Goal: Transaction & Acquisition: Purchase product/service

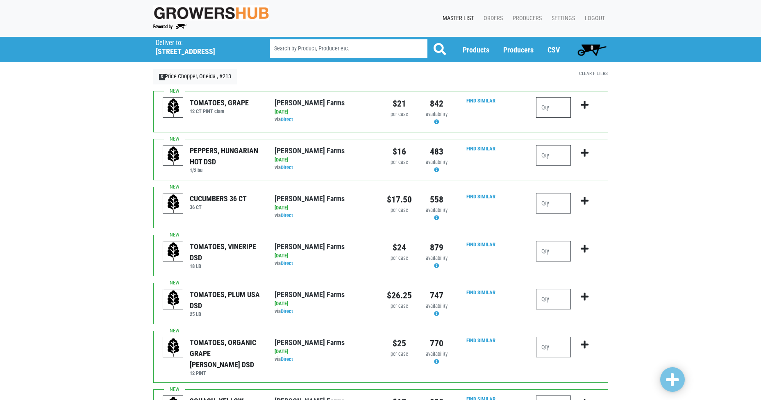
click at [562, 110] on input "number" at bounding box center [553, 107] width 35 height 20
type input "4"
click at [584, 104] on icon "submit" at bounding box center [585, 104] width 8 height 9
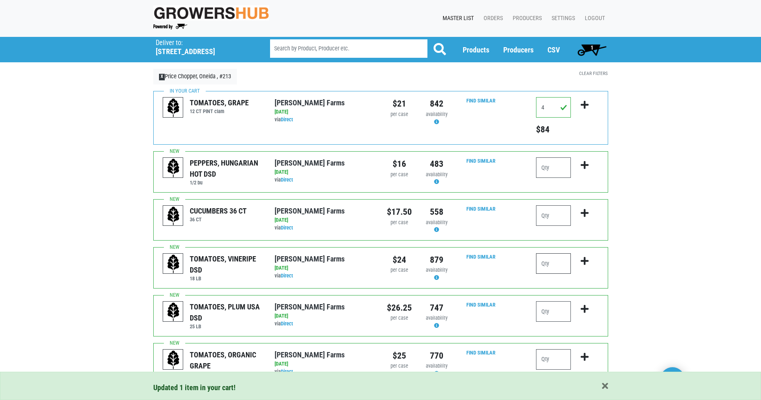
click at [554, 264] on input "number" at bounding box center [553, 263] width 35 height 20
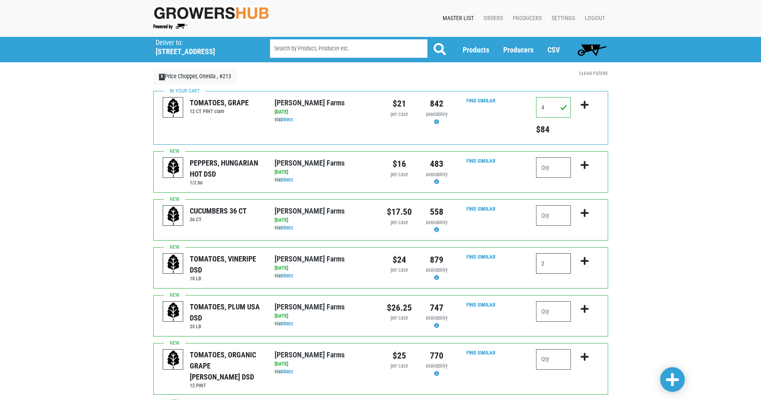
type input "2"
click at [582, 262] on icon "submit" at bounding box center [585, 261] width 8 height 9
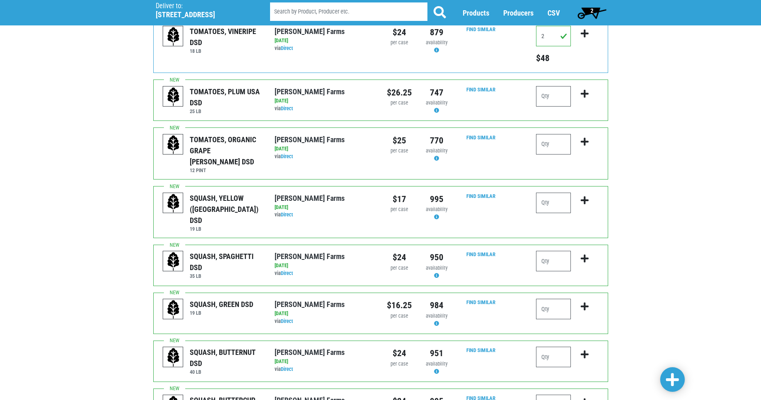
scroll to position [246, 0]
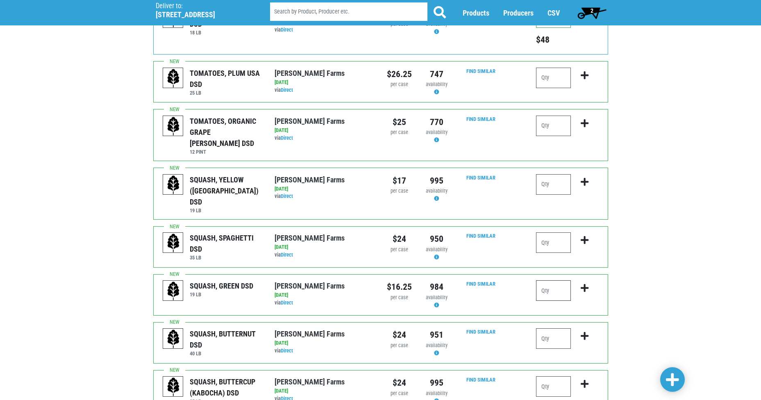
click at [553, 280] on input "number" at bounding box center [553, 290] width 35 height 20
type input "2"
click at [585, 284] on icon "submit" at bounding box center [585, 288] width 8 height 9
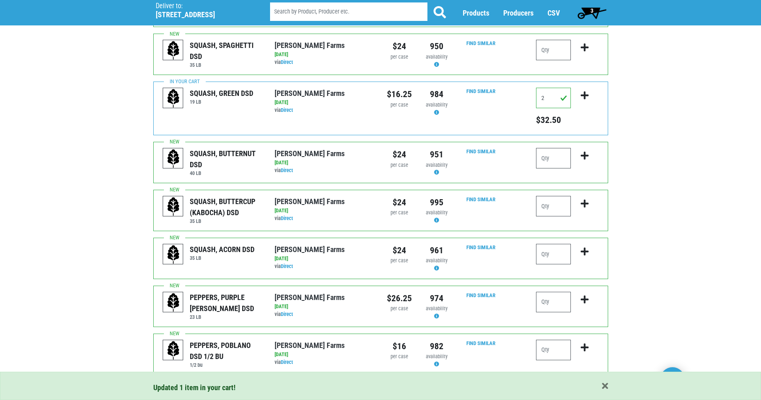
scroll to position [451, 0]
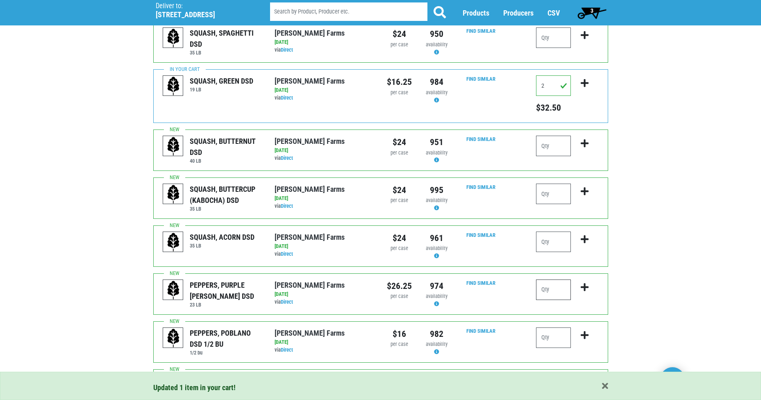
click at [550, 280] on input "number" at bounding box center [553, 290] width 35 height 20
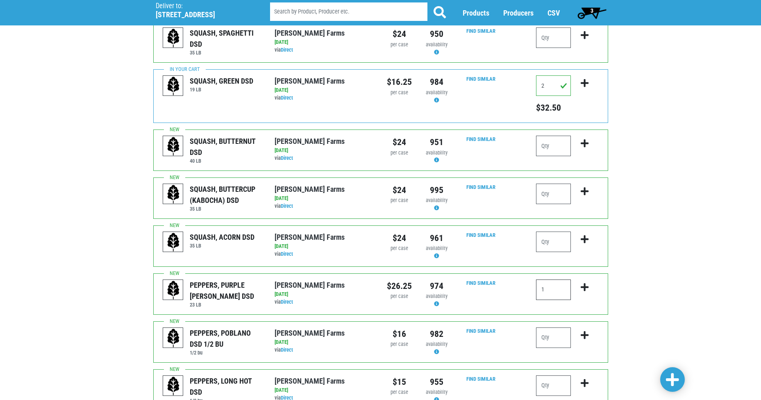
type input "1"
click at [583, 283] on icon "submit" at bounding box center [585, 287] width 8 height 9
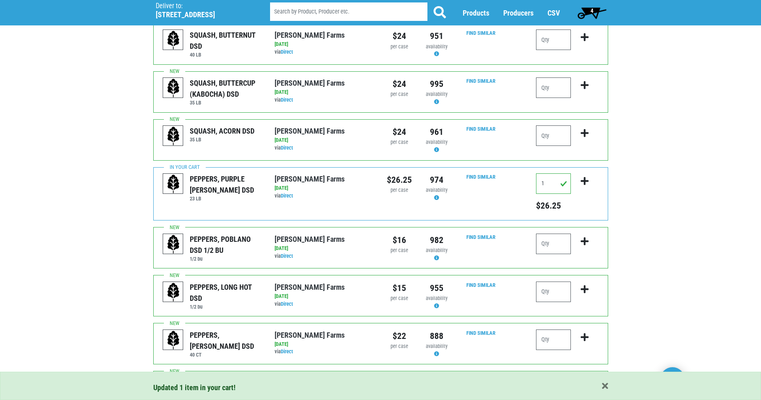
scroll to position [574, 0]
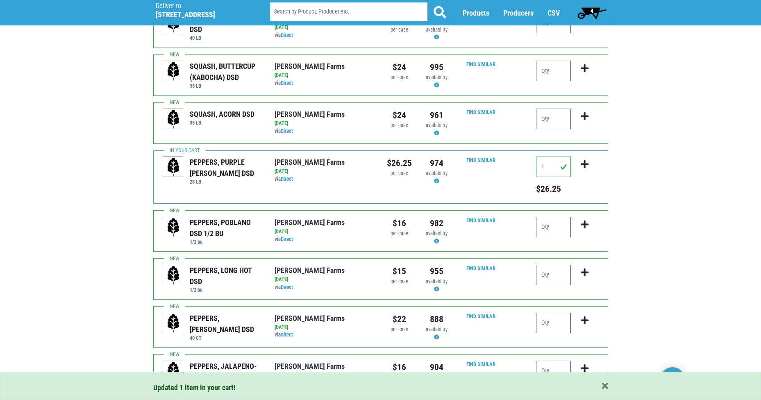
click at [559, 313] on input "number" at bounding box center [553, 323] width 35 height 20
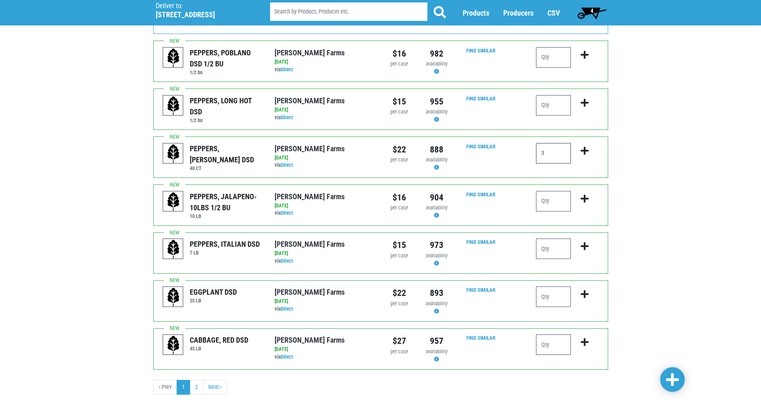
scroll to position [744, 0]
type input "3"
click at [558, 286] on input "number" at bounding box center [553, 296] width 35 height 20
type input "1"
click at [196, 380] on link "2" at bounding box center [197, 387] width 14 height 15
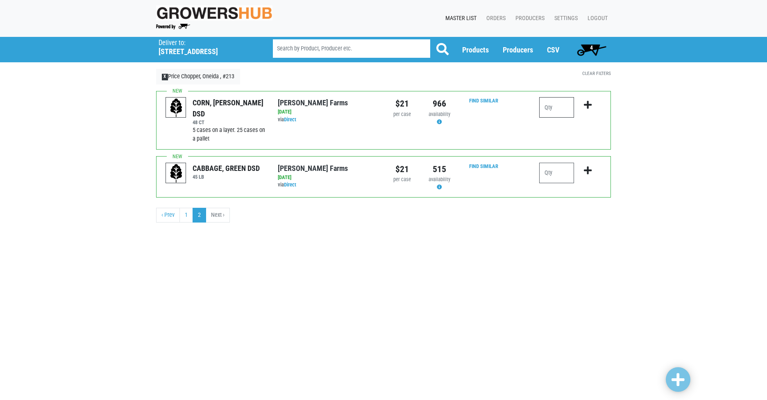
click at [554, 106] on input "number" at bounding box center [556, 107] width 35 height 20
type input "10"
click at [590, 101] on icon "submit" at bounding box center [588, 104] width 8 height 9
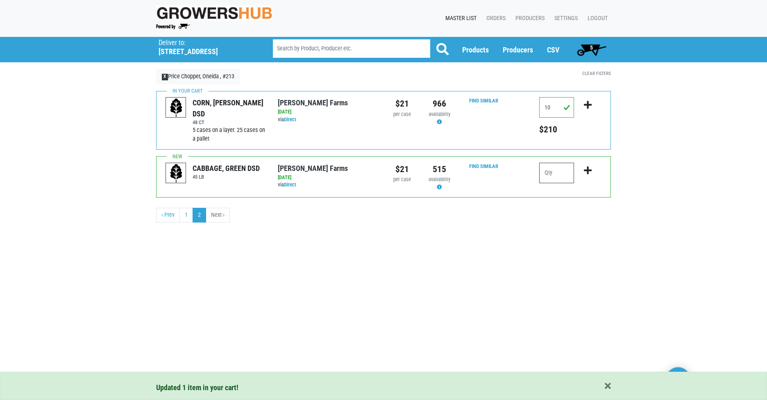
click at [559, 164] on input "number" at bounding box center [556, 173] width 35 height 20
type input "1"
click at [586, 171] on icon "submit" at bounding box center [588, 170] width 8 height 9
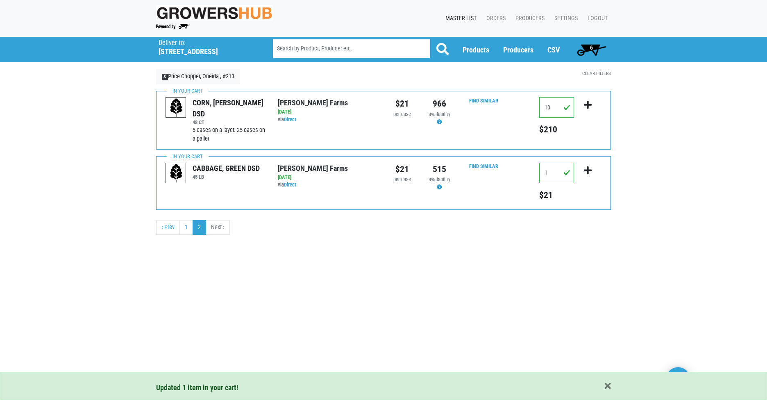
click at [588, 46] on span "6" at bounding box center [592, 49] width 36 height 16
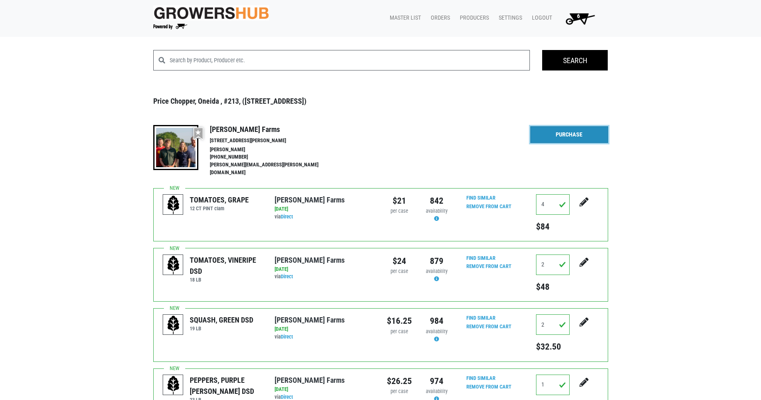
click at [562, 132] on link "Purchase" at bounding box center [569, 134] width 78 height 17
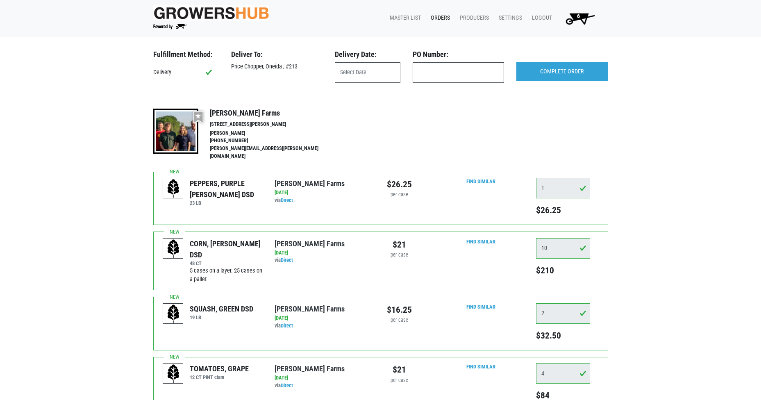
click at [330, 69] on div at bounding box center [368, 72] width 78 height 20
click at [359, 75] on input "text" at bounding box center [368, 72] width 66 height 20
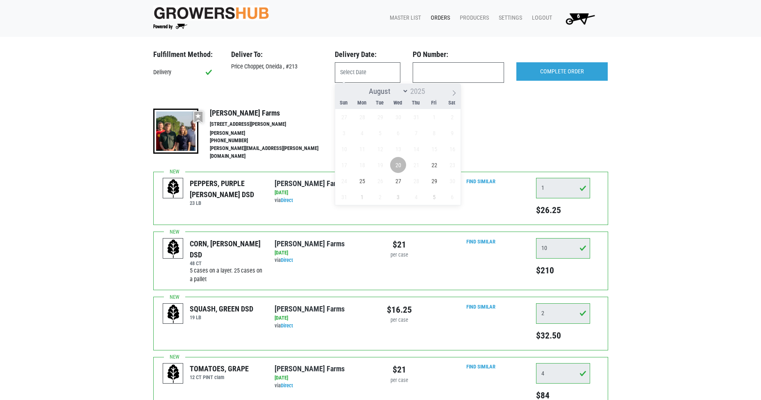
click at [399, 162] on span "20" at bounding box center [398, 165] width 16 height 16
type input "[DATE]"
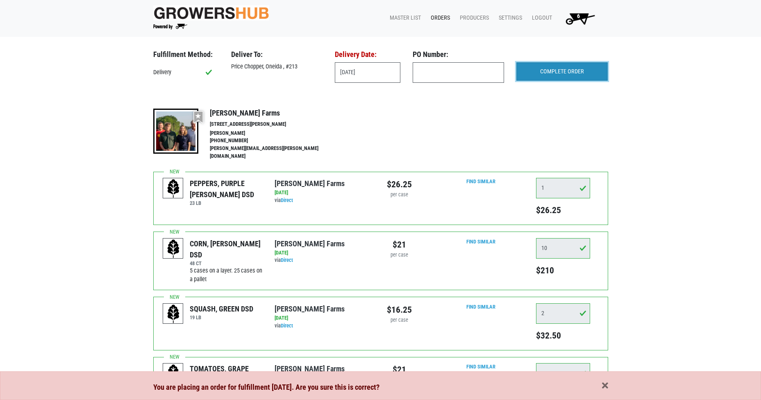
click at [544, 66] on input "COMPLETE ORDER" at bounding box center [562, 71] width 91 height 19
